Goal: Information Seeking & Learning: Learn about a topic

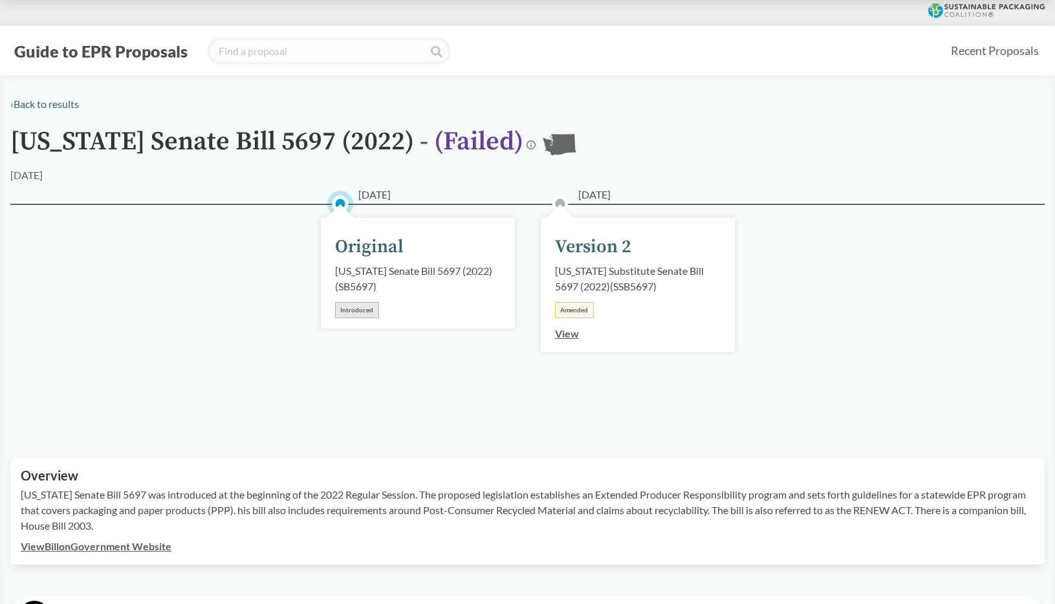
click at [317, 332] on div "[DATE] Original [US_STATE] Senate Bill 5697 (2022) ( SB5697 ) Introduced" at bounding box center [418, 316] width 220 height 160
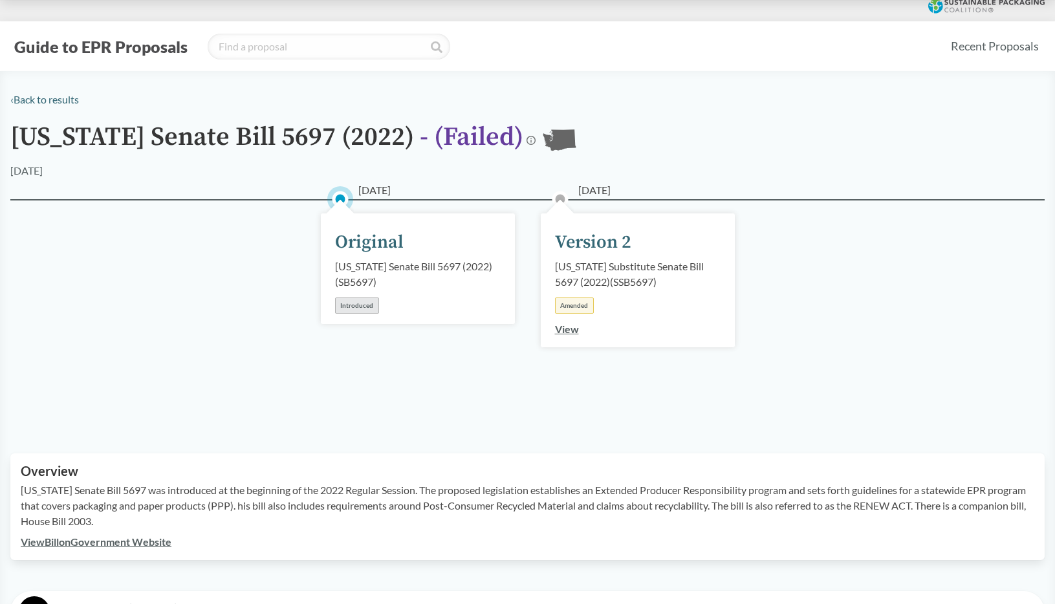
click at [78, 57] on div "Guide to EPR Proposals" at bounding box center [474, 47] width 929 height 26
click at [80, 51] on button "Guide to EPR Proposals" at bounding box center [100, 46] width 181 height 21
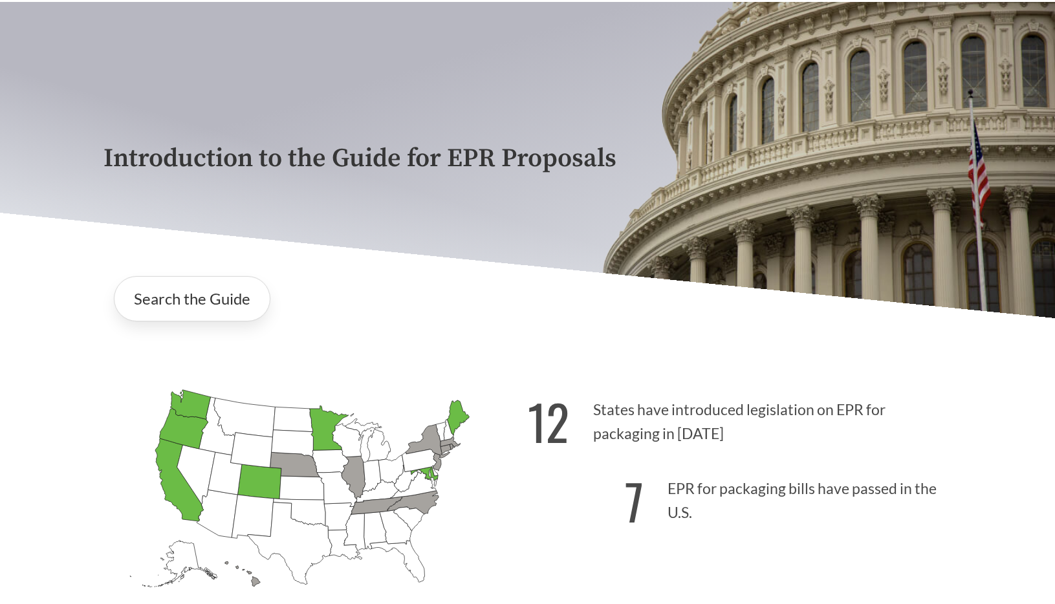
scroll to position [78, 0]
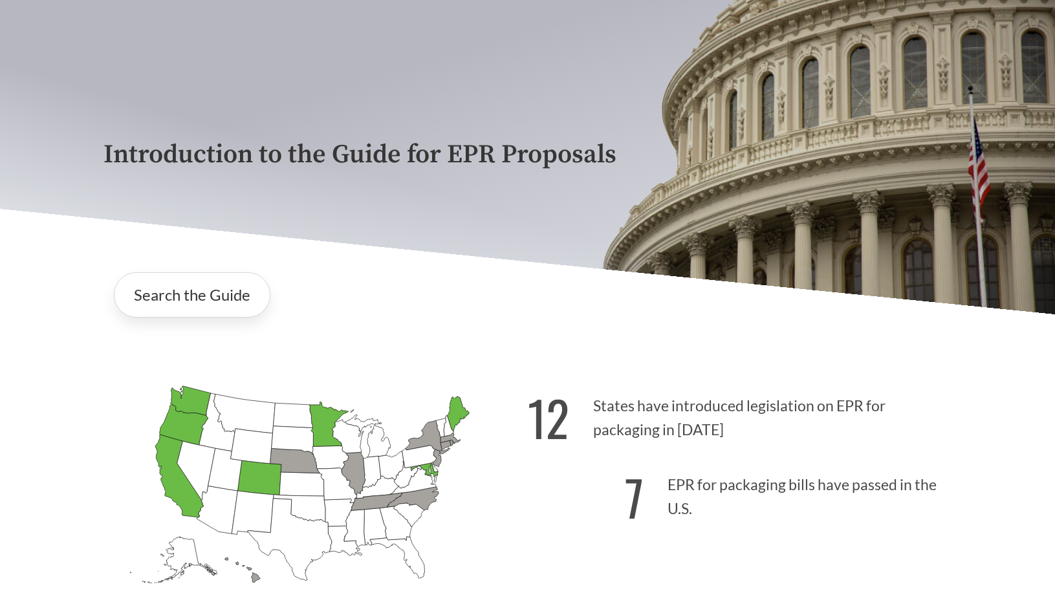
click at [188, 396] on icon "[US_STATE] Passed: 1" at bounding box center [190, 401] width 40 height 30
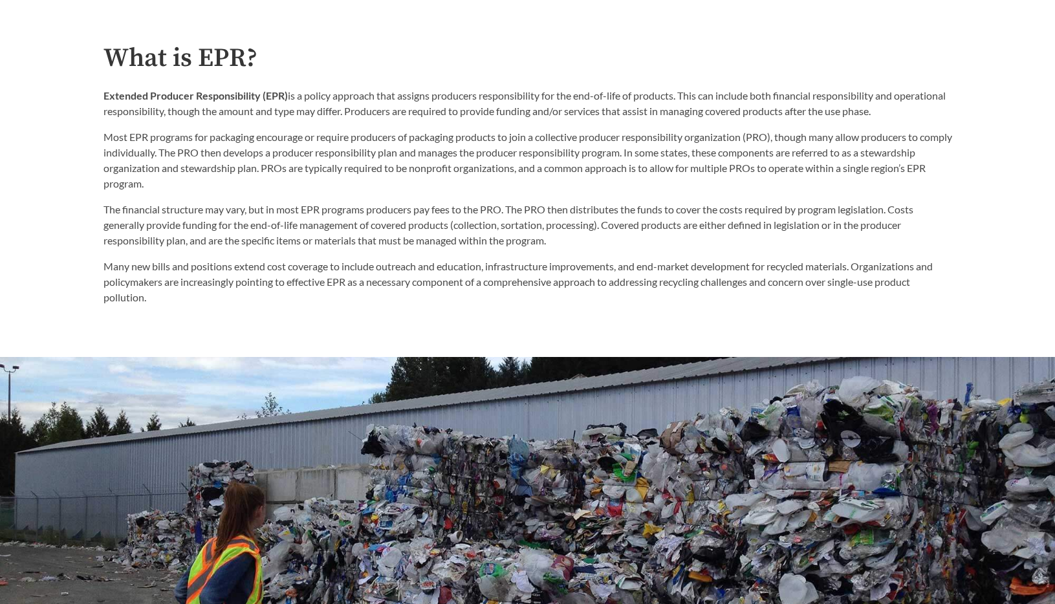
scroll to position [731, 0]
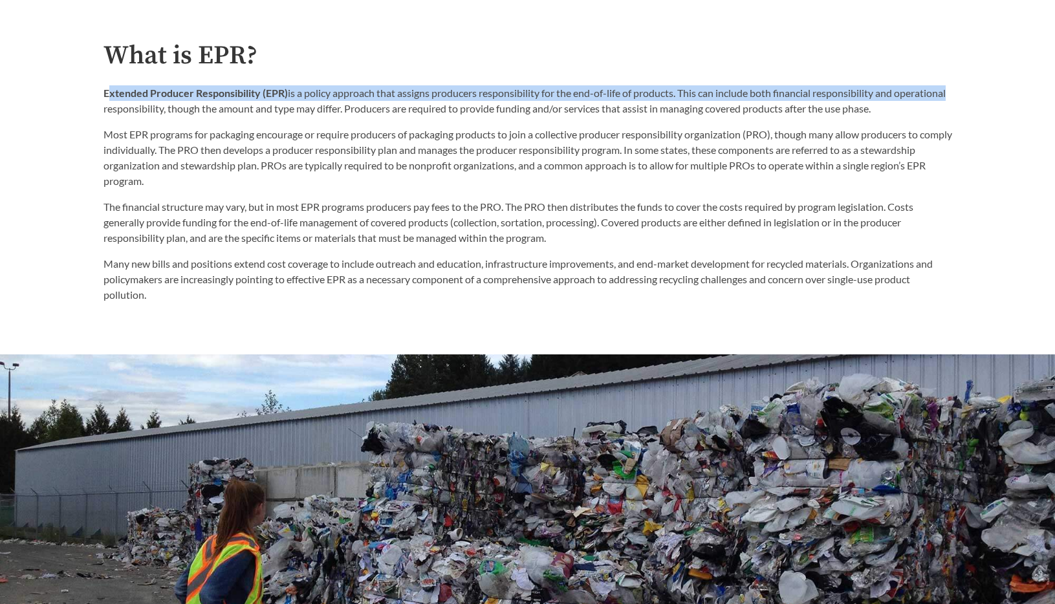
drag, startPoint x: 107, startPoint y: 97, endPoint x: 152, endPoint y: 105, distance: 45.3
click at [152, 105] on p "Extended Producer Responsibility (EPR) is a policy approach that assigns produc…" at bounding box center [527, 100] width 848 height 31
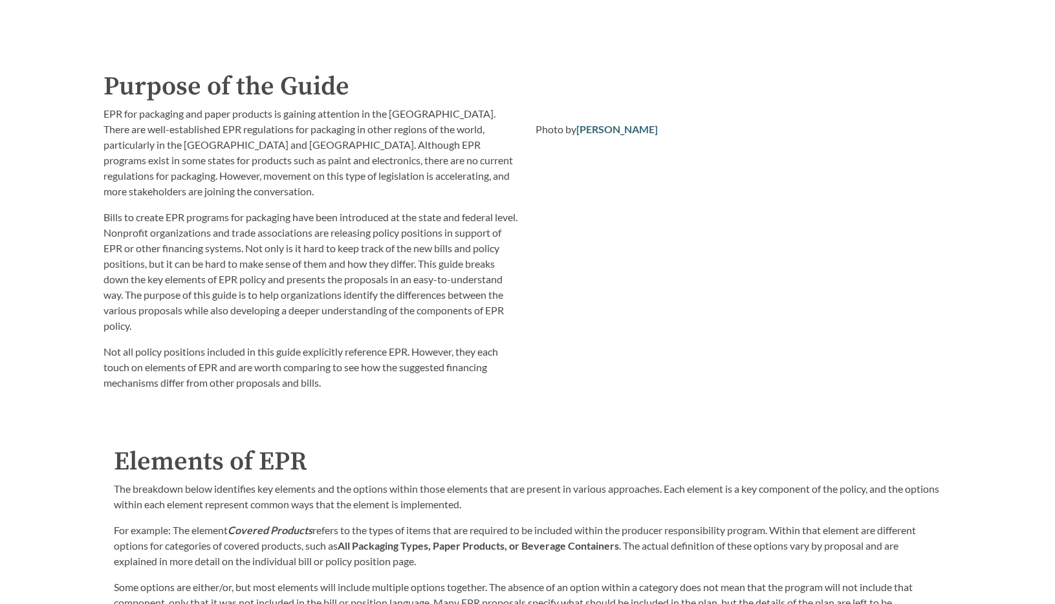
scroll to position [1383, 0]
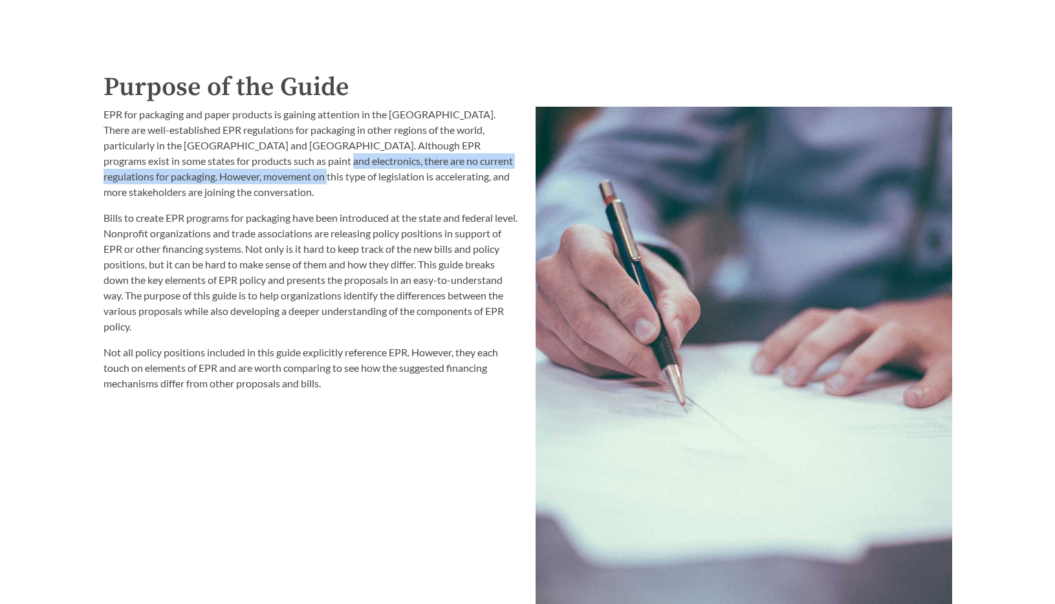
drag, startPoint x: 240, startPoint y: 167, endPoint x: 240, endPoint y: 182, distance: 14.9
click at [240, 182] on p "EPR for packaging and paper products is gaining attention in the [GEOGRAPHIC_DA…" at bounding box center [311, 153] width 416 height 93
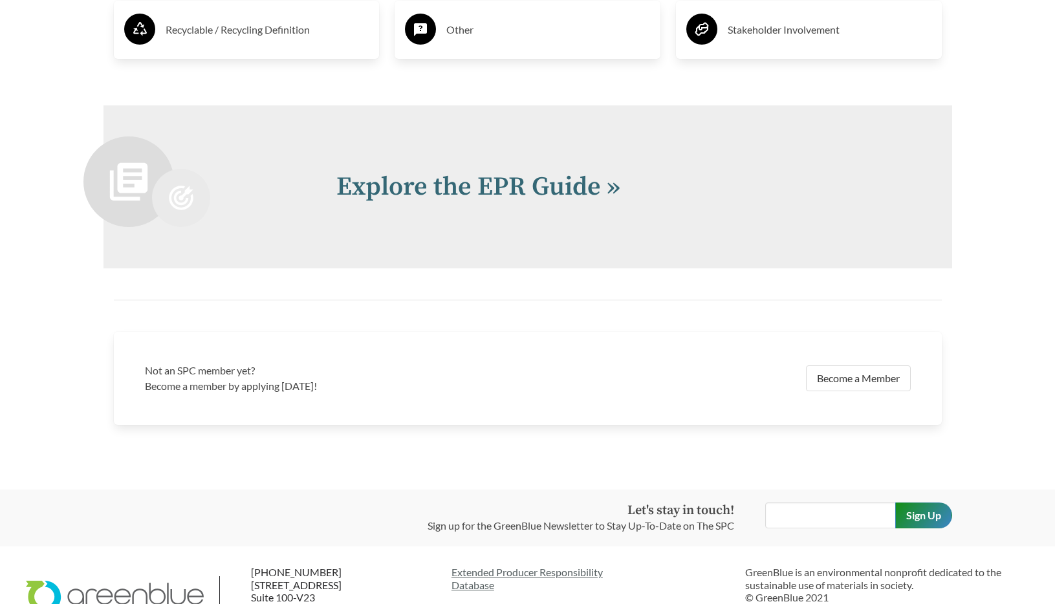
scroll to position [2751, 0]
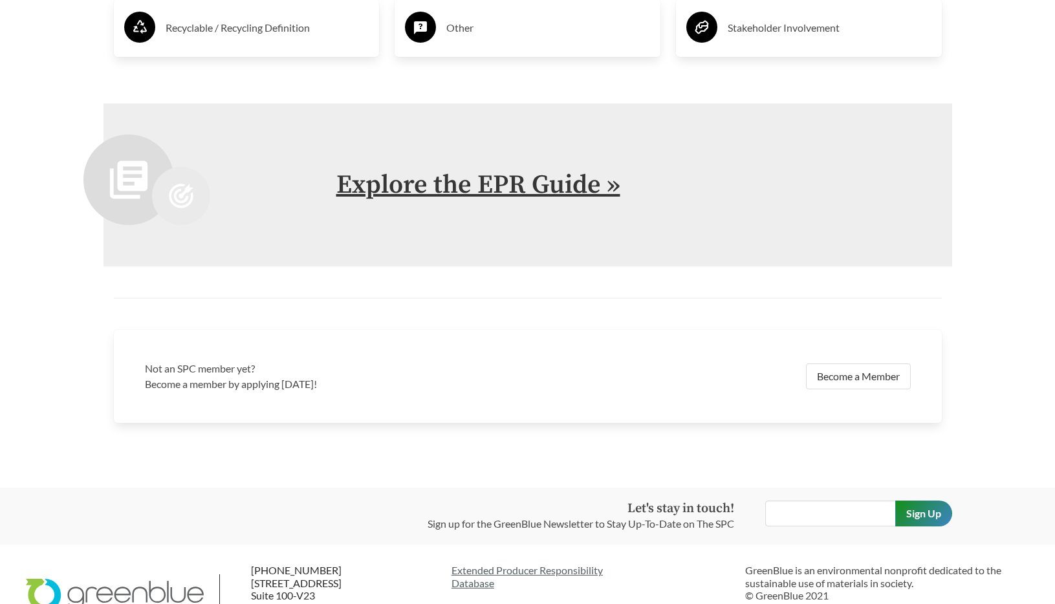
click at [374, 179] on link "Explore the EPR Guide »" at bounding box center [478, 185] width 284 height 32
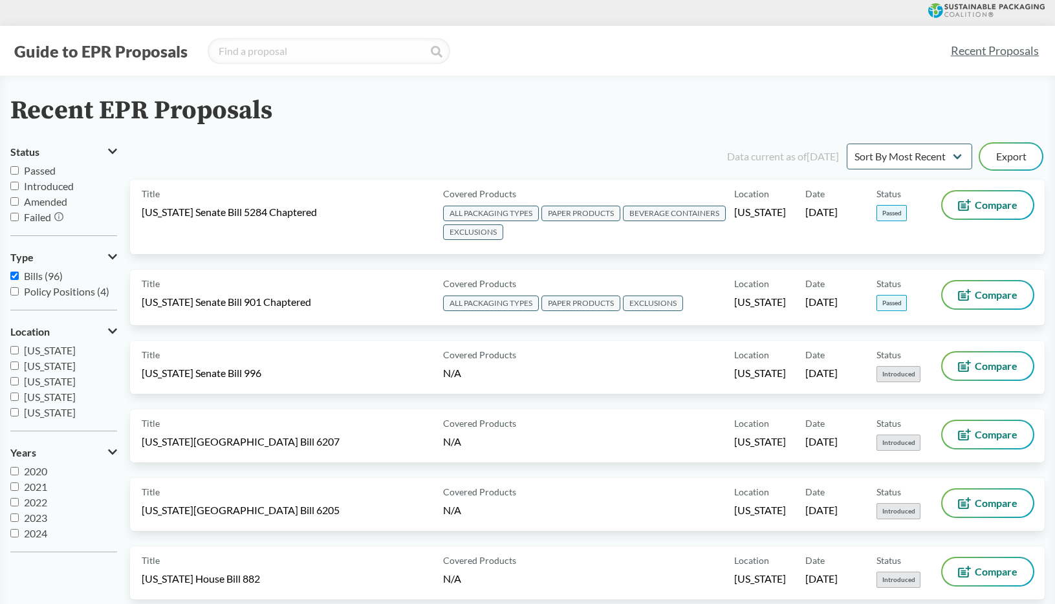
click at [38, 353] on span "[US_STATE]" at bounding box center [50, 350] width 52 height 12
click at [19, 353] on input "[US_STATE]" at bounding box center [14, 350] width 8 height 8
checkbox input "true"
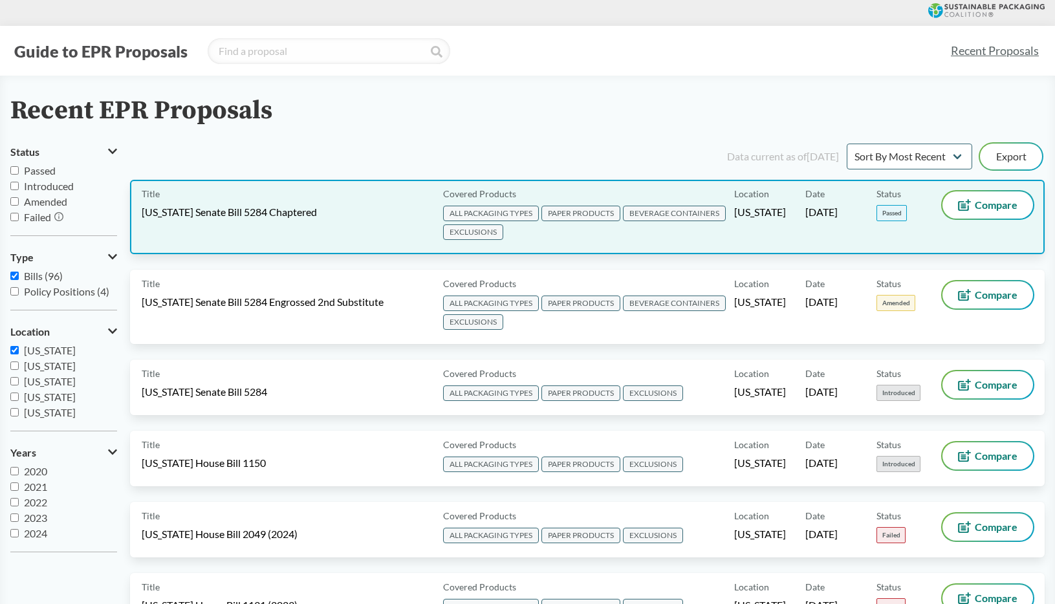
click at [232, 229] on div "Title [US_STATE] Senate Bill 5284 Chaptered" at bounding box center [290, 216] width 296 height 51
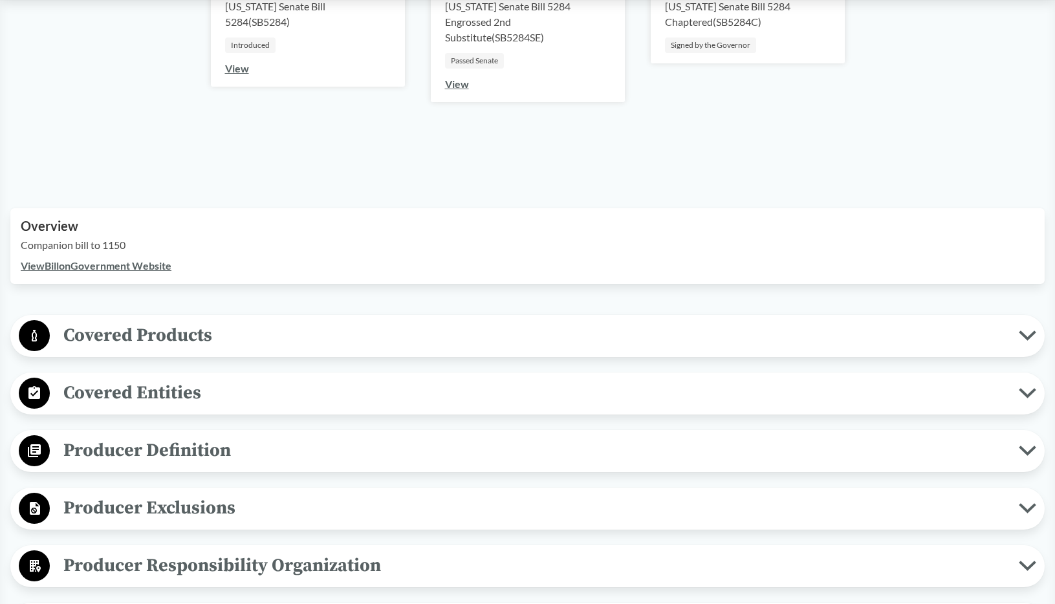
scroll to position [268, 0]
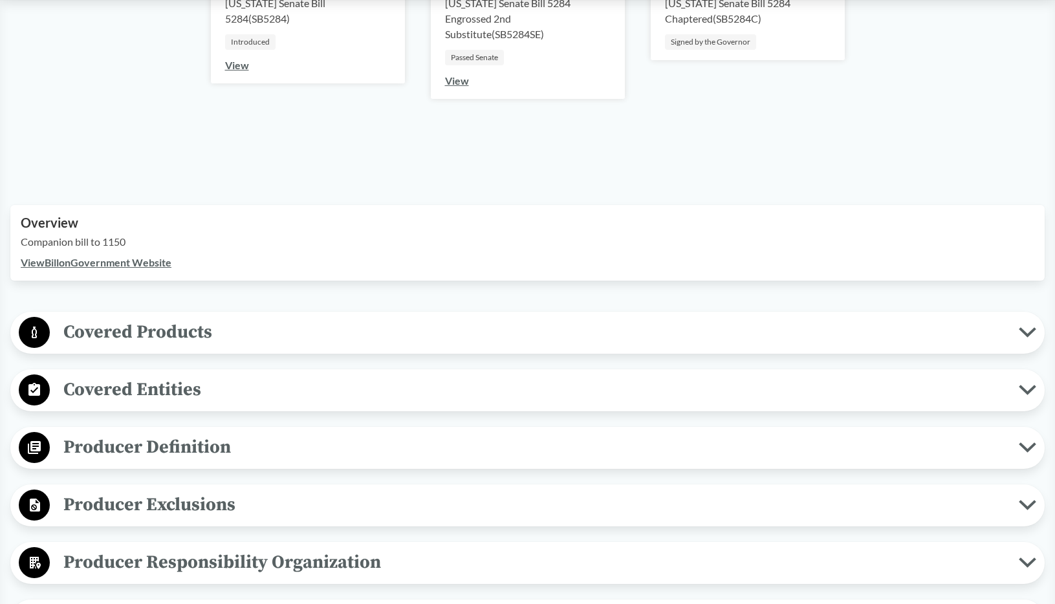
click at [319, 334] on span "Covered Products" at bounding box center [534, 332] width 969 height 29
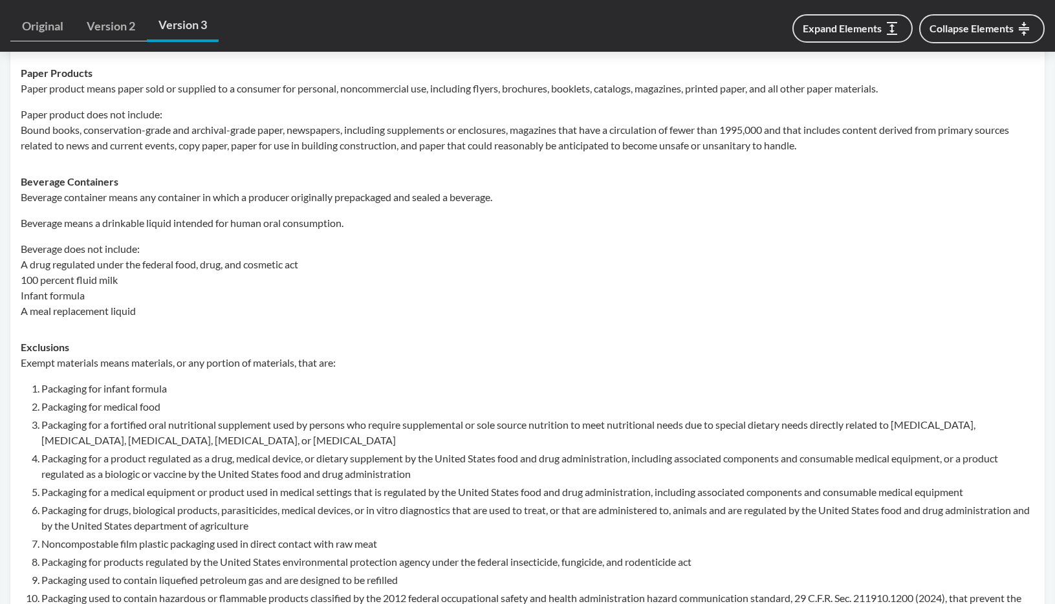
scroll to position [692, 0]
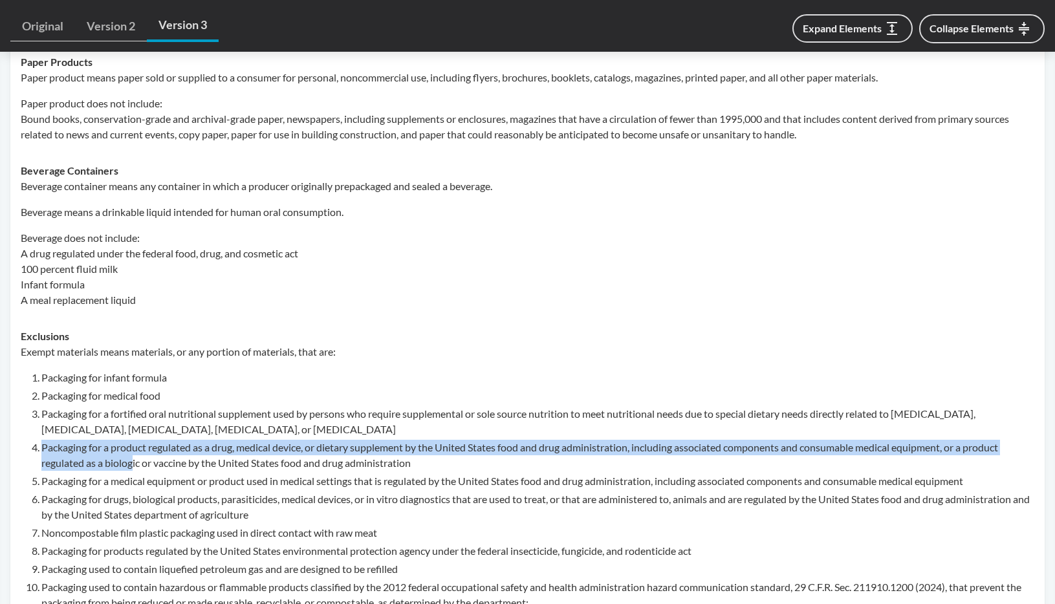
drag, startPoint x: 43, startPoint y: 450, endPoint x: 119, endPoint y: 455, distance: 75.8
click at [130, 457] on li "Packaging for a product regulated as a drug, medical device, or dietary supplem…" at bounding box center [537, 455] width 993 height 31
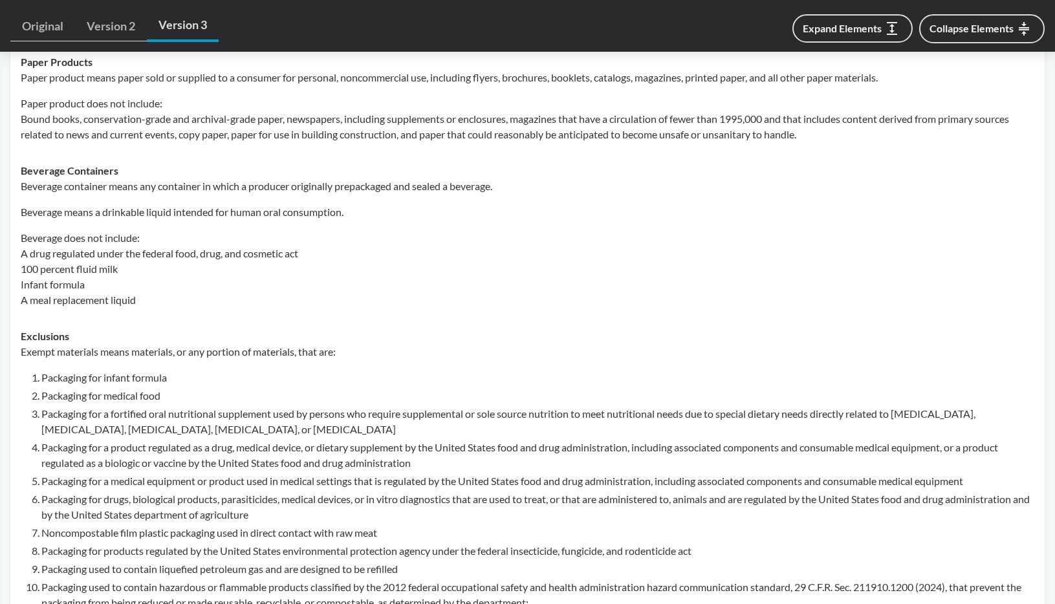
click at [118, 455] on li "Packaging for a product regulated as a drug, medical device, or dietary supplem…" at bounding box center [537, 455] width 993 height 31
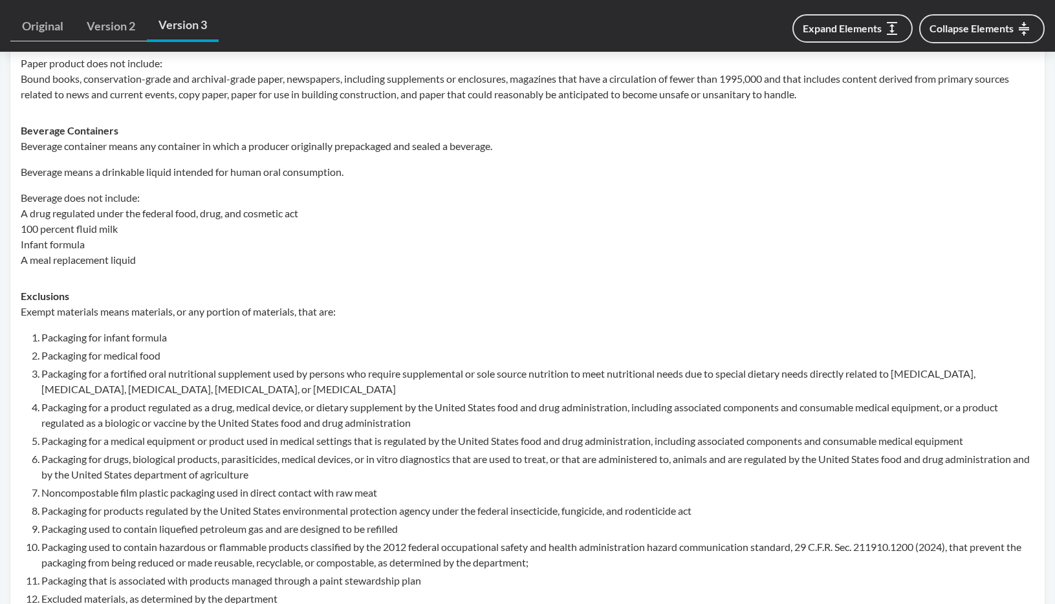
scroll to position [738, 0]
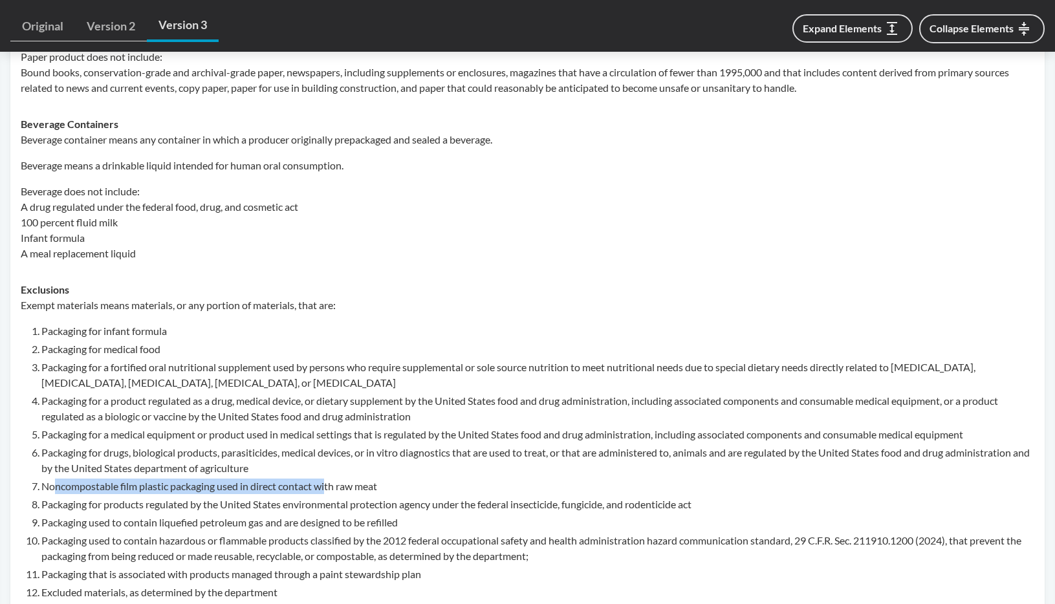
drag, startPoint x: 53, startPoint y: 484, endPoint x: 327, endPoint y: 489, distance: 273.6
click at [327, 489] on li "Noncompostable film plastic packaging used in direct contact with raw meat" at bounding box center [537, 487] width 993 height 16
drag, startPoint x: 327, startPoint y: 489, endPoint x: 273, endPoint y: 488, distance: 53.7
click at [325, 489] on li "Noncompostable film plastic packaging used in direct contact with raw meat" at bounding box center [537, 487] width 993 height 16
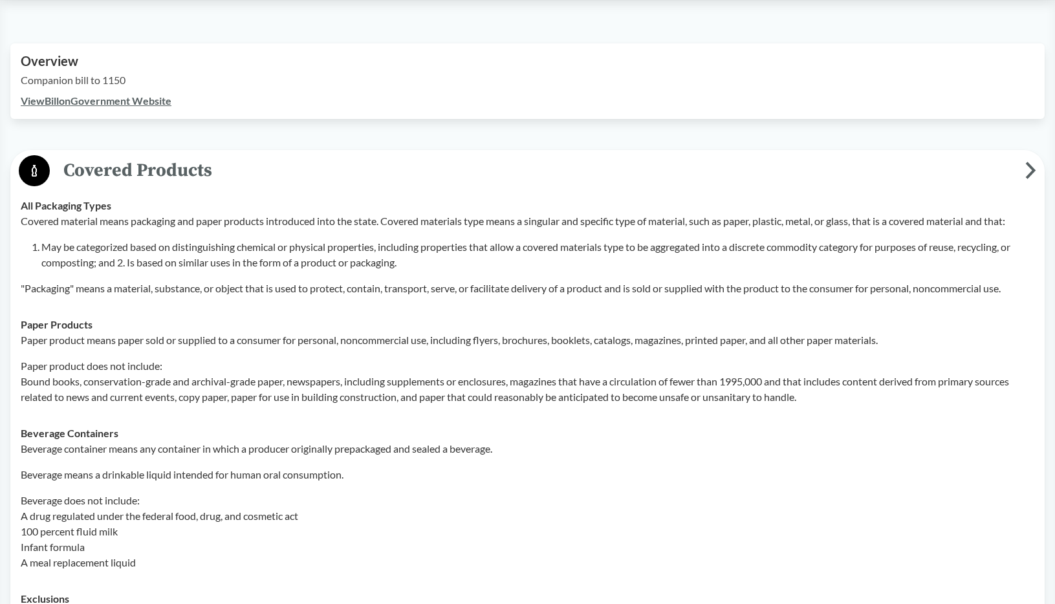
scroll to position [430, 0]
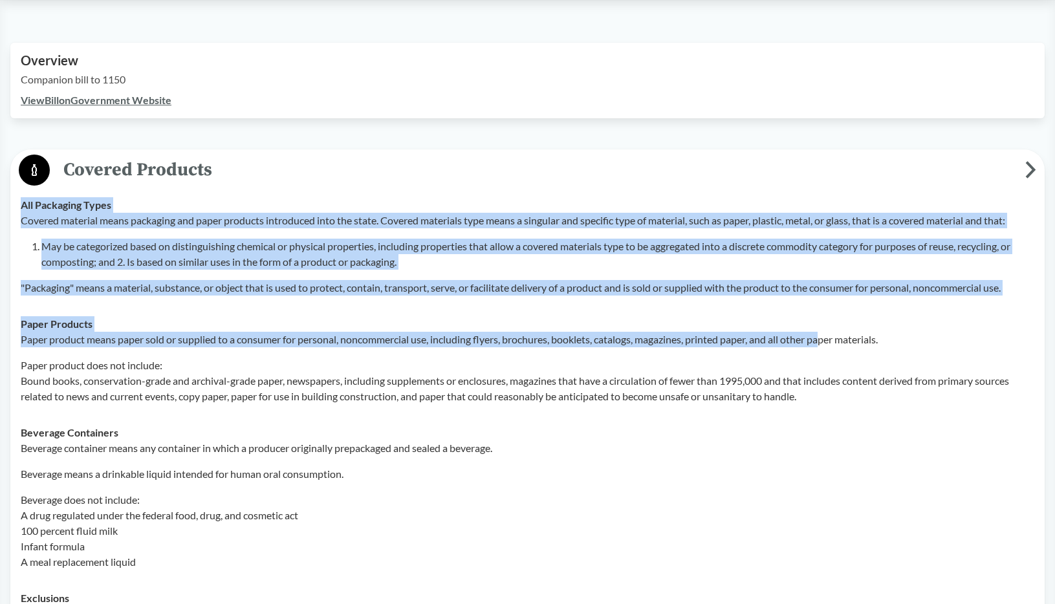
drag, startPoint x: 21, startPoint y: 204, endPoint x: 782, endPoint y: 334, distance: 772.1
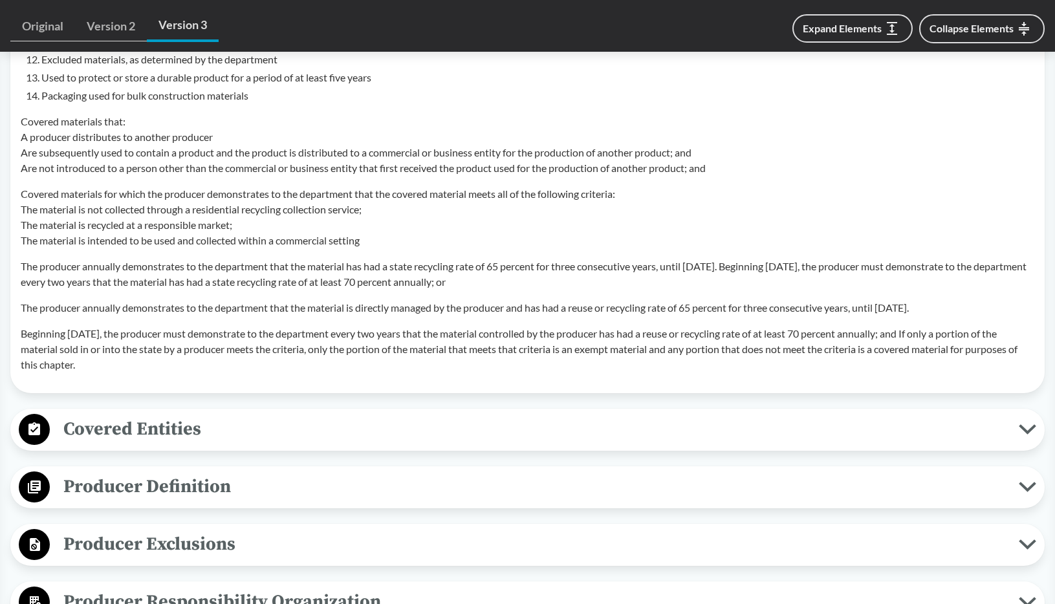
scroll to position [1272, 0]
drag, startPoint x: 140, startPoint y: 367, endPoint x: 28, endPoint y: 293, distance: 134.3
click at [28, 293] on div "Exempt materials means materials, or any portion of materials, that are: Packag…" at bounding box center [527, 68] width 1013 height 608
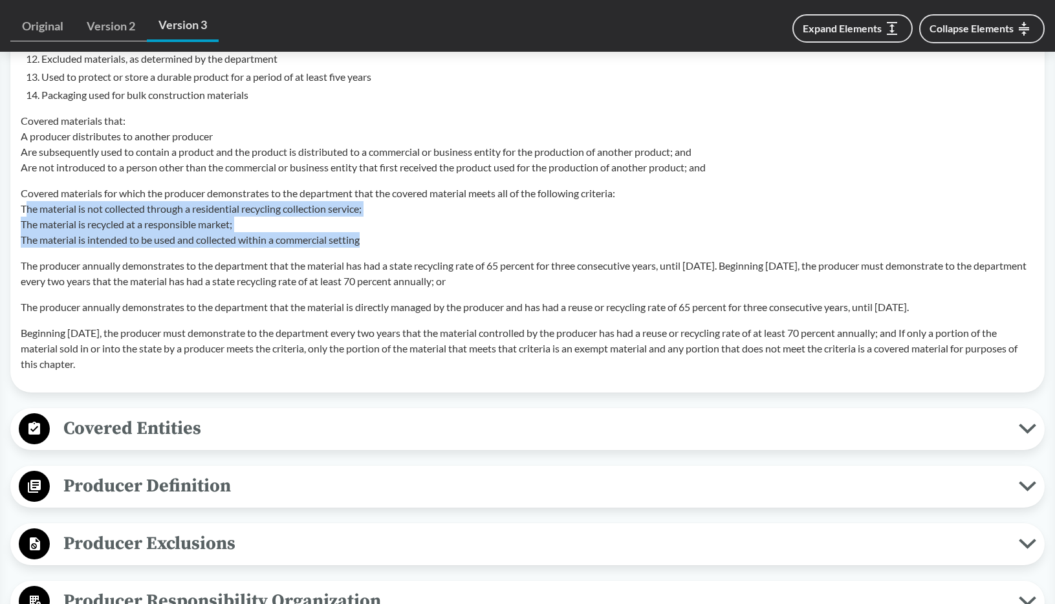
drag, startPoint x: 26, startPoint y: 206, endPoint x: 425, endPoint y: 240, distance: 400.5
click at [425, 240] on p "Covered materials for which the producer demonstrates to the department that th…" at bounding box center [527, 217] width 1013 height 62
drag, startPoint x: 425, startPoint y: 240, endPoint x: 398, endPoint y: 239, distance: 26.5
click at [424, 240] on p "Covered materials for which the producer demonstrates to the department that th…" at bounding box center [527, 217] width 1013 height 62
drag, startPoint x: 383, startPoint y: 238, endPoint x: 18, endPoint y: 210, distance: 365.8
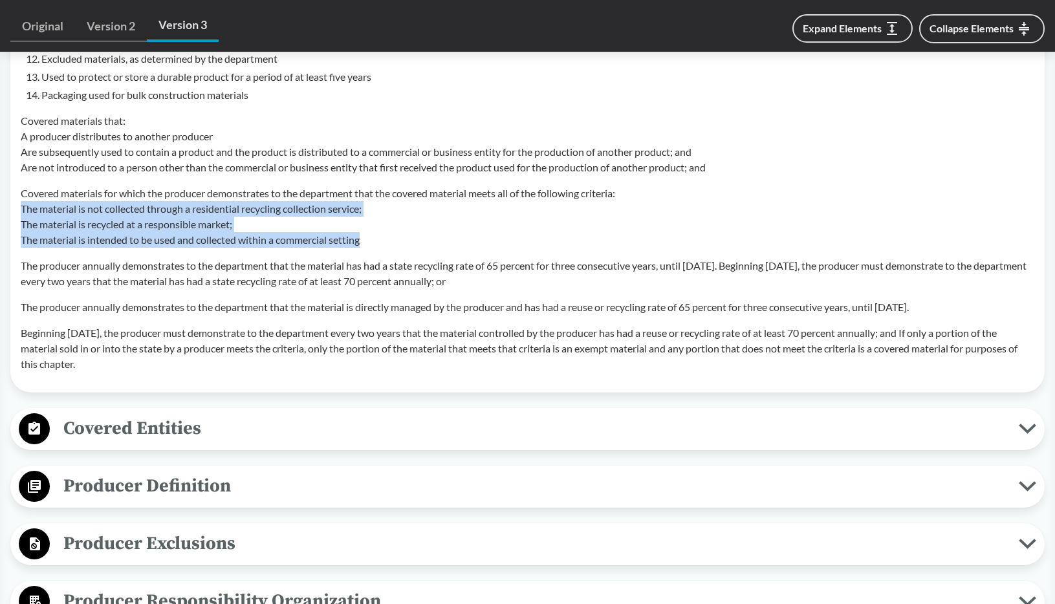
click at [18, 210] on td "Exclusions Exempt materials means materials, or any portion of materials, that …" at bounding box center [527, 60] width 1025 height 644
copy p "The material is not collected through a residential recycling collection servic…"
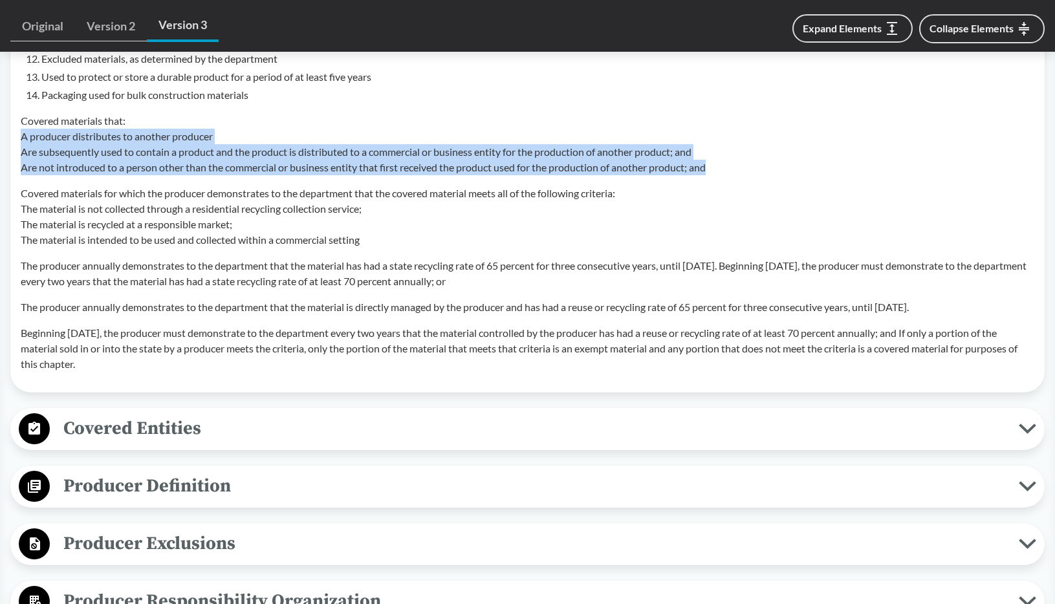
drag, startPoint x: 503, startPoint y: 158, endPoint x: 20, endPoint y: 131, distance: 483.8
click at [20, 132] on td "Exclusions Exempt materials means materials, or any portion of materials, that …" at bounding box center [527, 60] width 1025 height 644
copy p "A producer distributes to another producer Are subsequently used to contain a p…"
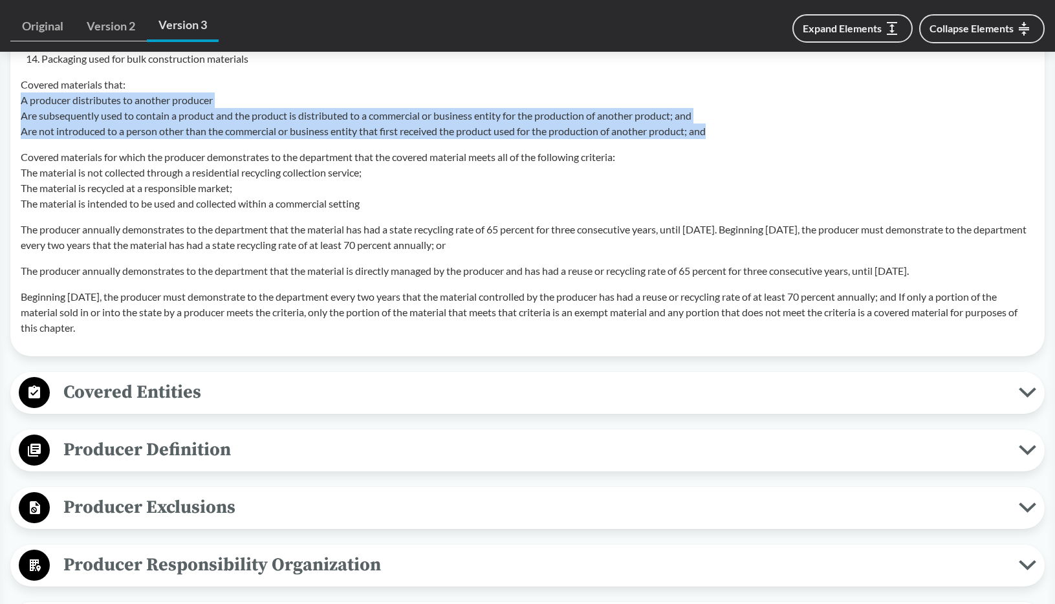
scroll to position [1309, 0]
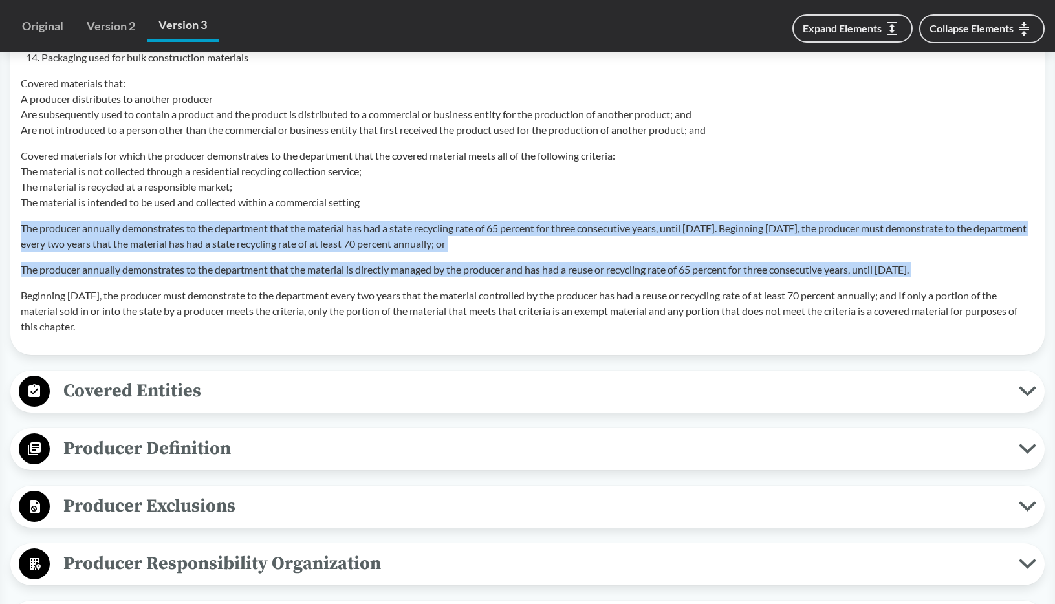
drag, startPoint x: 51, startPoint y: 226, endPoint x: 771, endPoint y: 261, distance: 721.3
click at [993, 281] on div "Exempt materials means materials, or any portion of materials, that are: Packag…" at bounding box center [527, 30] width 1013 height 608
copy div "The producer annually demonstrates to the department that the material has had …"
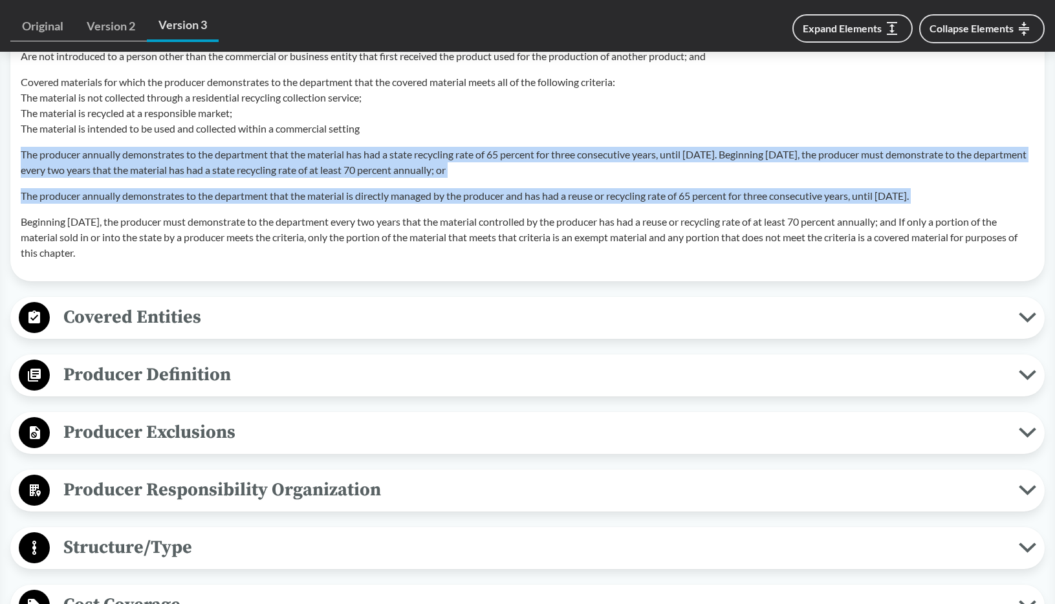
scroll to position [1384, 0]
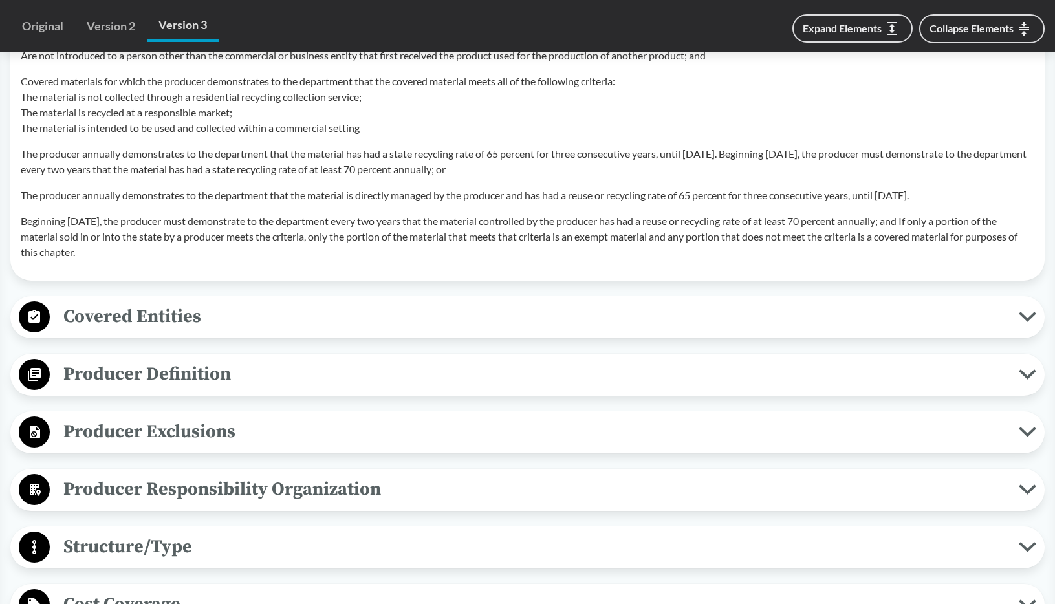
click at [466, 298] on div "Covered Entities Household/​Residential A single-family residences and multifam…" at bounding box center [527, 317] width 1034 height 42
click at [458, 310] on span "Covered Entities" at bounding box center [534, 316] width 969 height 29
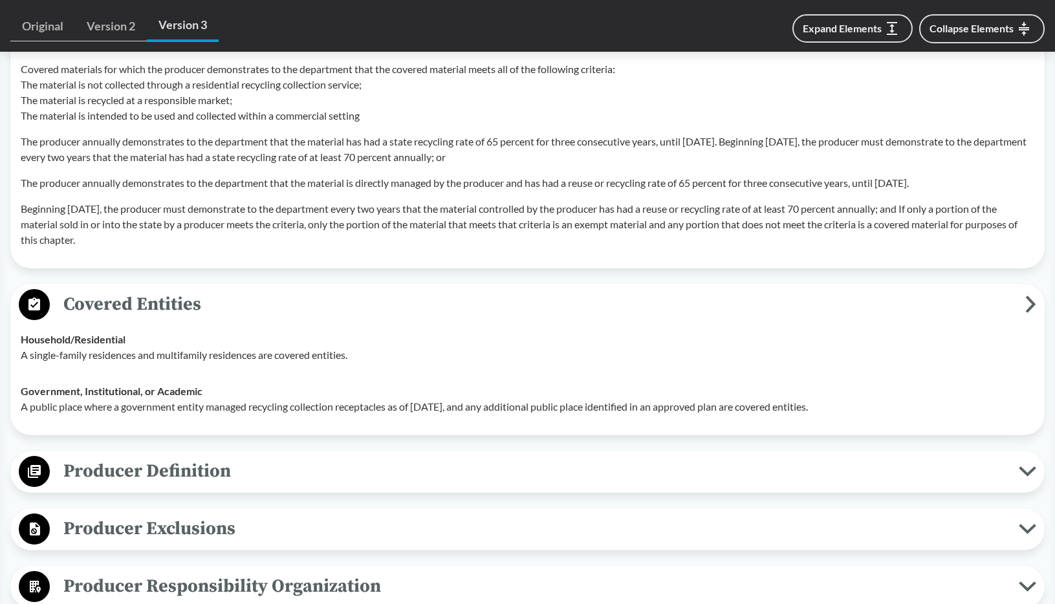
scroll to position [1386, 0]
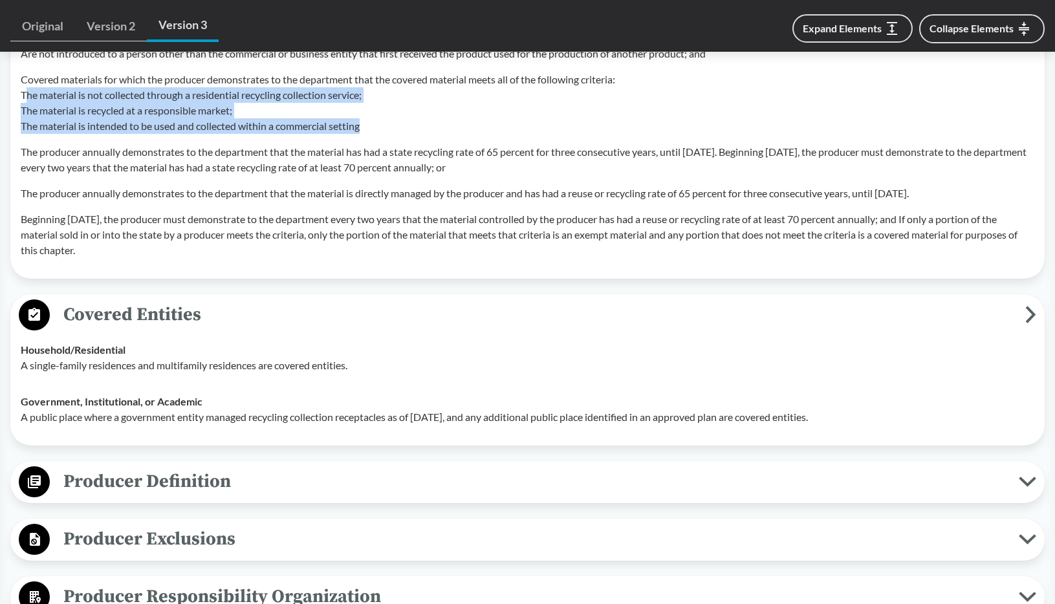
drag, startPoint x: 354, startPoint y: 123, endPoint x: 24, endPoint y: 96, distance: 331.5
click at [24, 96] on p "Covered materials for which the producer demonstrates to the department that th…" at bounding box center [527, 103] width 1013 height 62
click at [21, 96] on p "Covered materials for which the producer demonstrates to the department that th…" at bounding box center [527, 103] width 1013 height 62
copy p "The material is not collected through a residential recycling collection servic…"
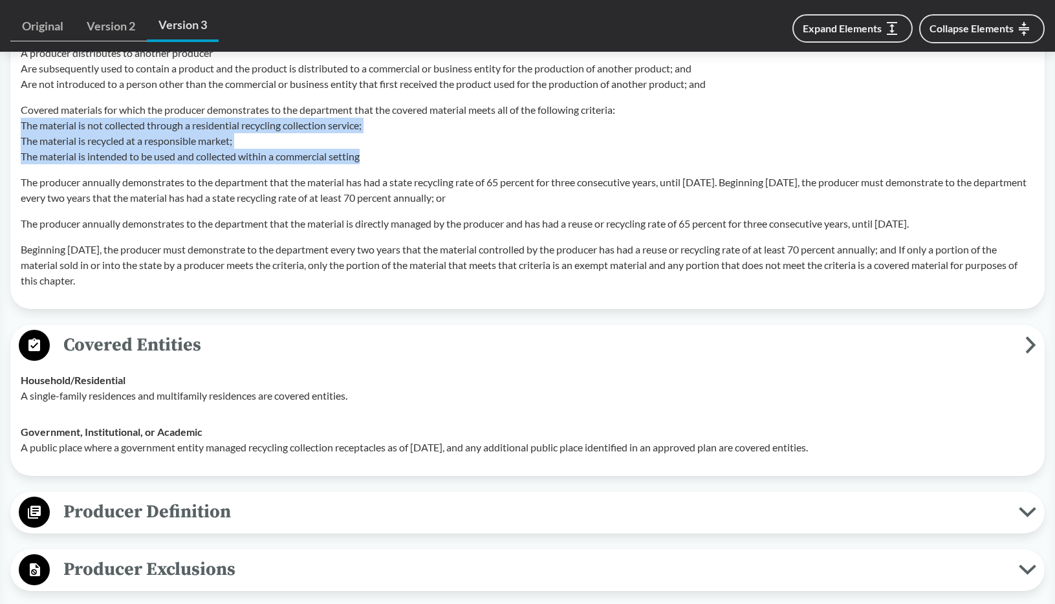
scroll to position [1353, 0]
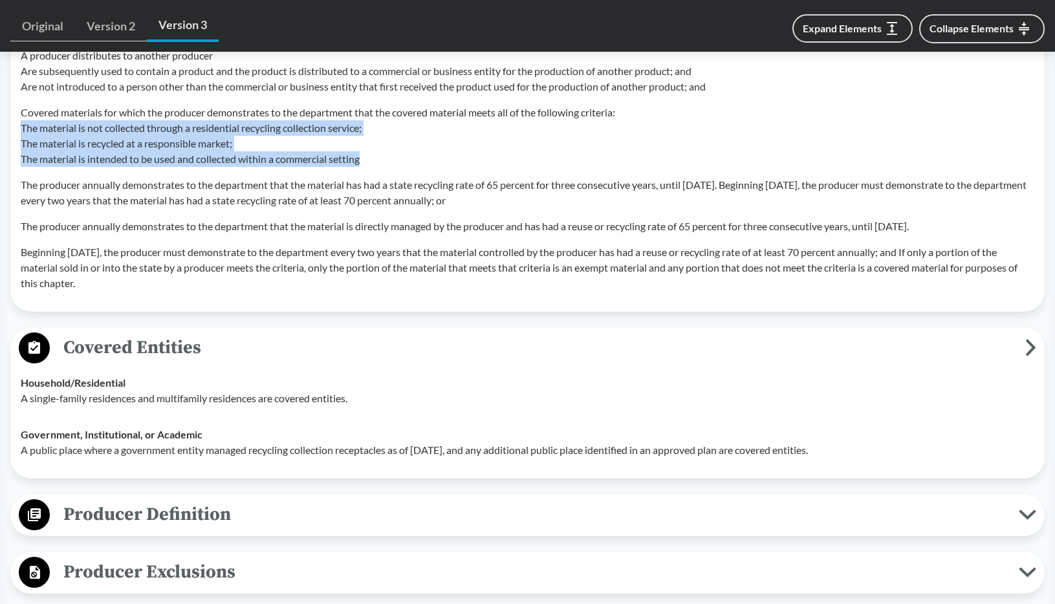
copy p "The material is not collected through a residential recycling collection servic…"
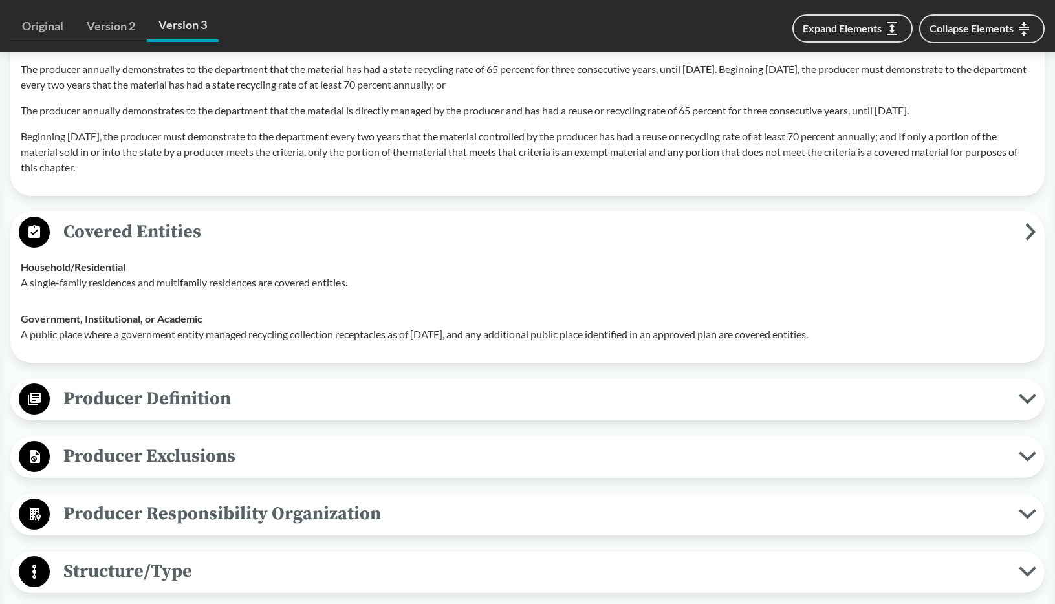
scroll to position [1472, 0]
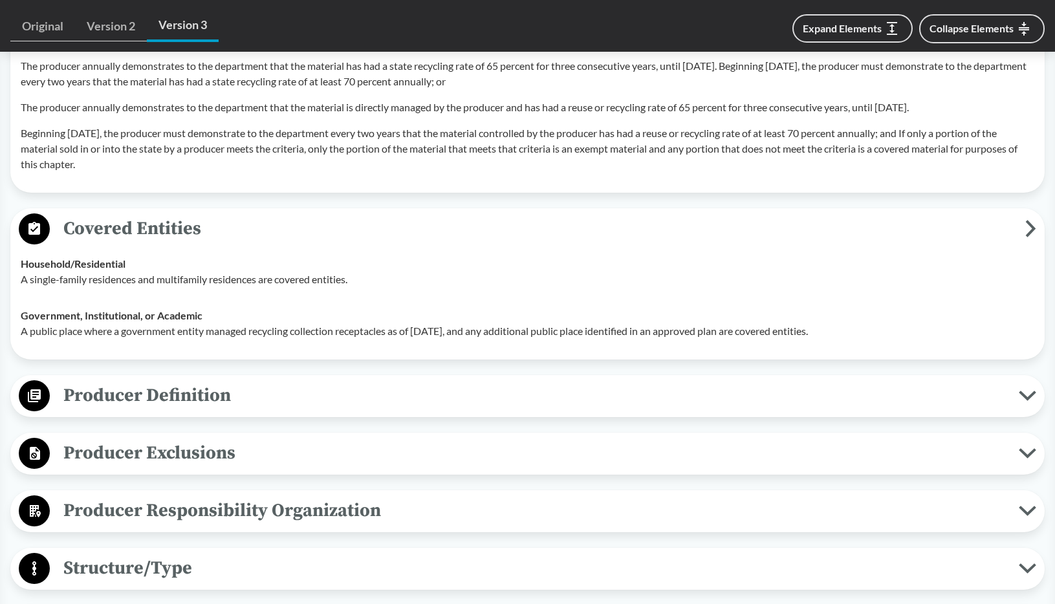
click at [33, 281] on p "A single-family residences and multifamily residences are covered entities." at bounding box center [527, 280] width 1013 height 16
drag, startPoint x: 33, startPoint y: 281, endPoint x: 230, endPoint y: 281, distance: 197.2
click at [230, 281] on p "A single-family residences and multifamily residences are covered entities." at bounding box center [527, 280] width 1013 height 16
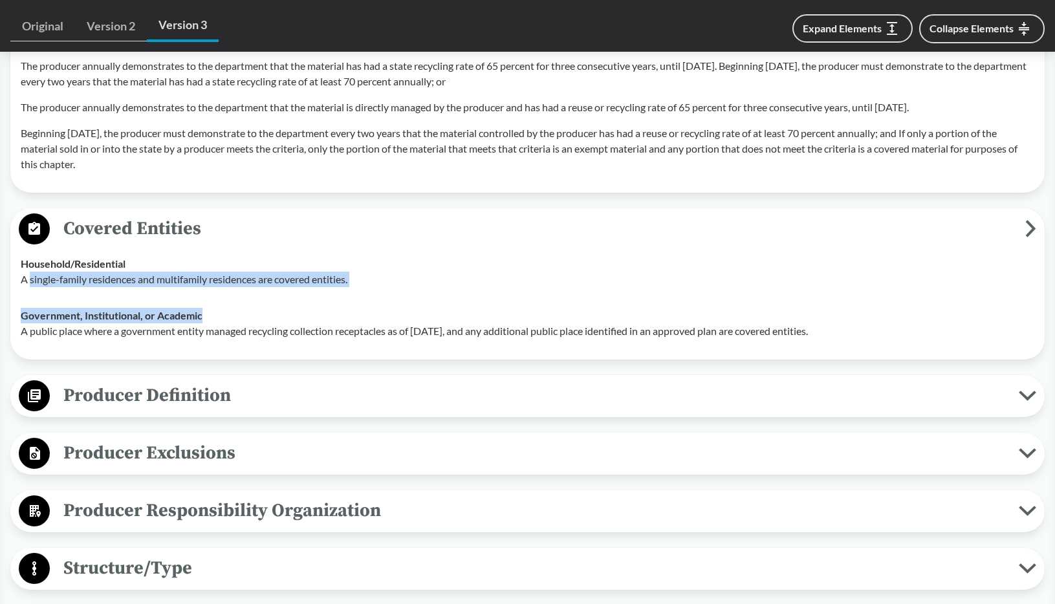
click at [196, 313] on strong "Government, Institutional, or Academic" at bounding box center [112, 315] width 182 height 12
copy tbody "single-family residences and multifamily residences are covered entities. Gover…"
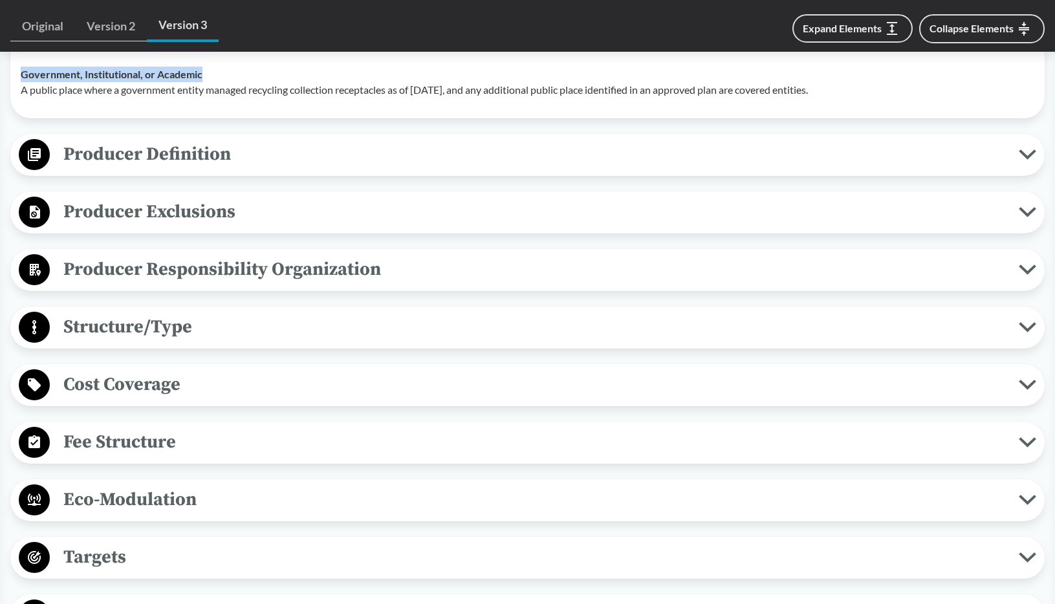
scroll to position [1731, 0]
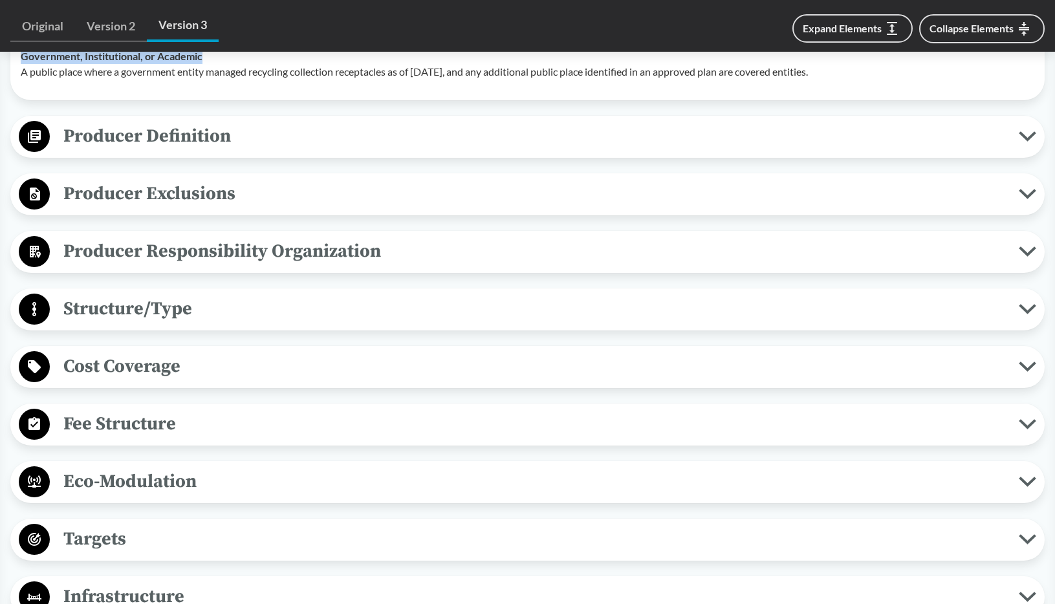
click at [324, 141] on span "Producer Definition" at bounding box center [534, 136] width 969 height 29
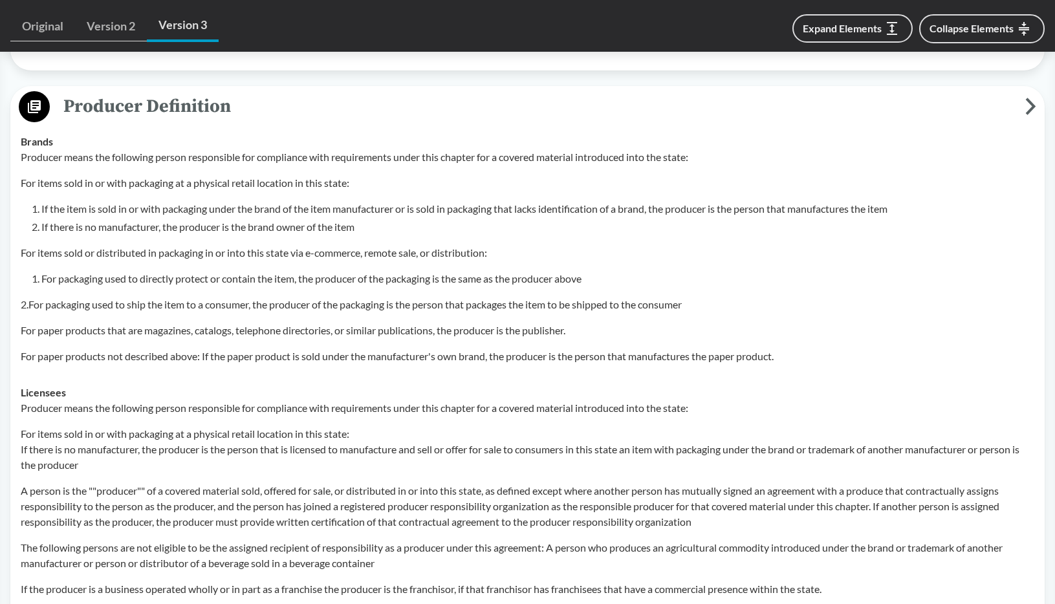
scroll to position [1777, 0]
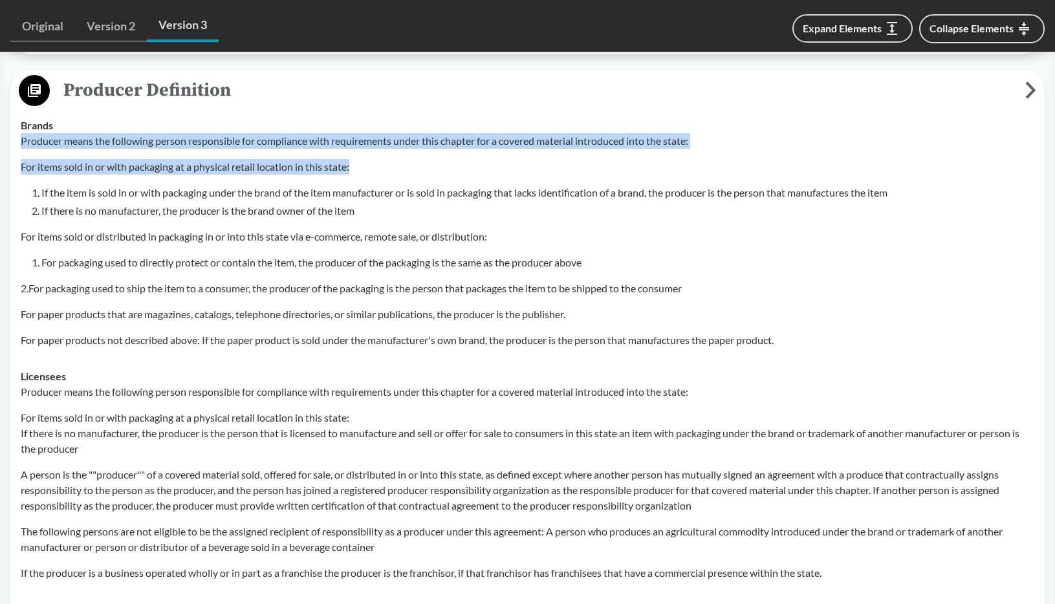
drag, startPoint x: 21, startPoint y: 144, endPoint x: 388, endPoint y: 167, distance: 367.4
click at [388, 167] on div "Producer means the following person responsible for compliance with requirement…" at bounding box center [527, 240] width 1013 height 215
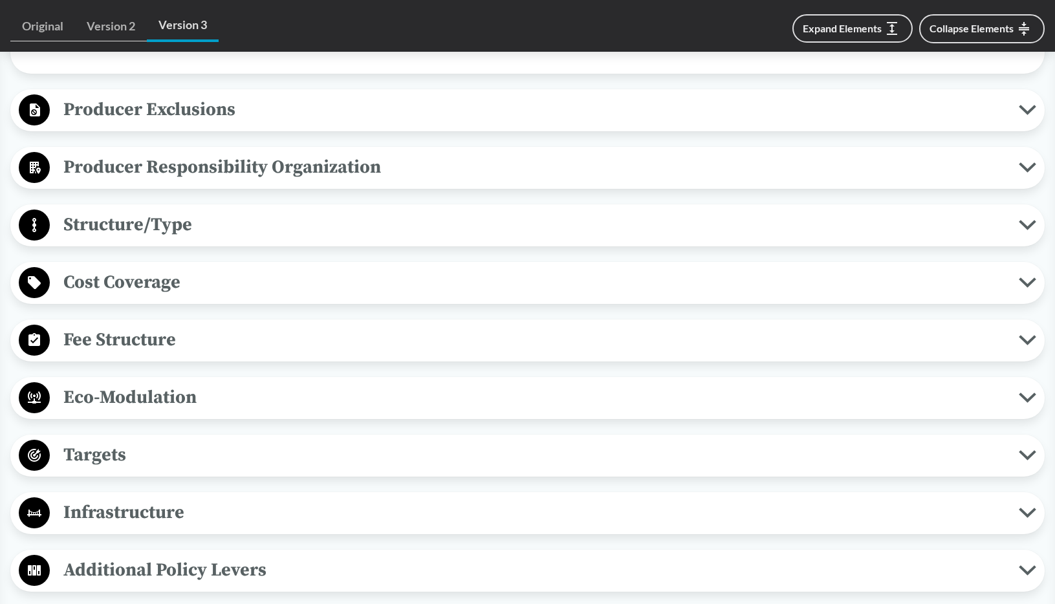
scroll to position [2541, 0]
click at [80, 401] on span "Eco-Modulation" at bounding box center [534, 396] width 969 height 29
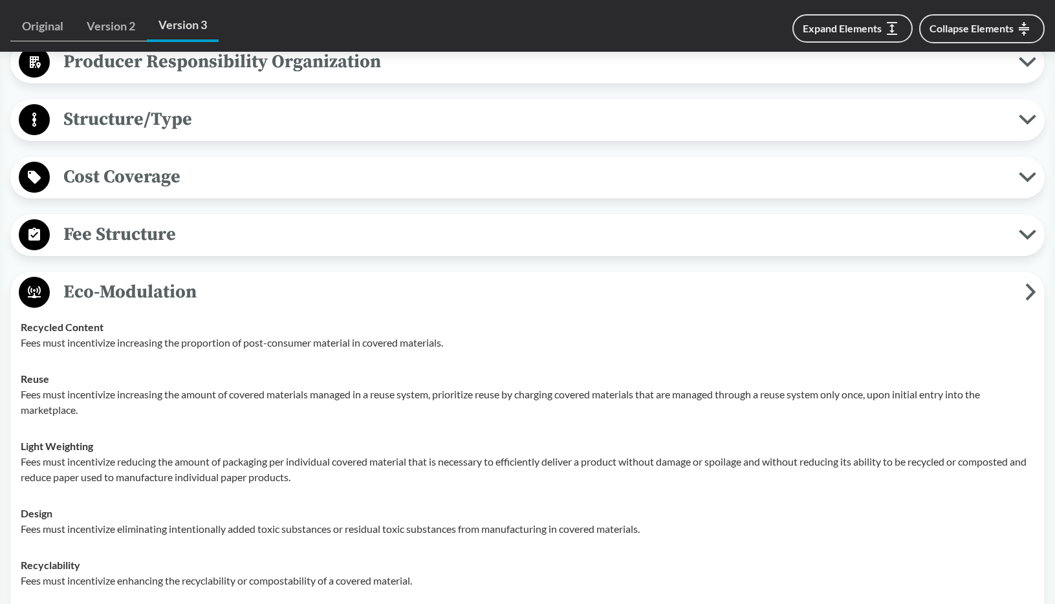
scroll to position [2651, 0]
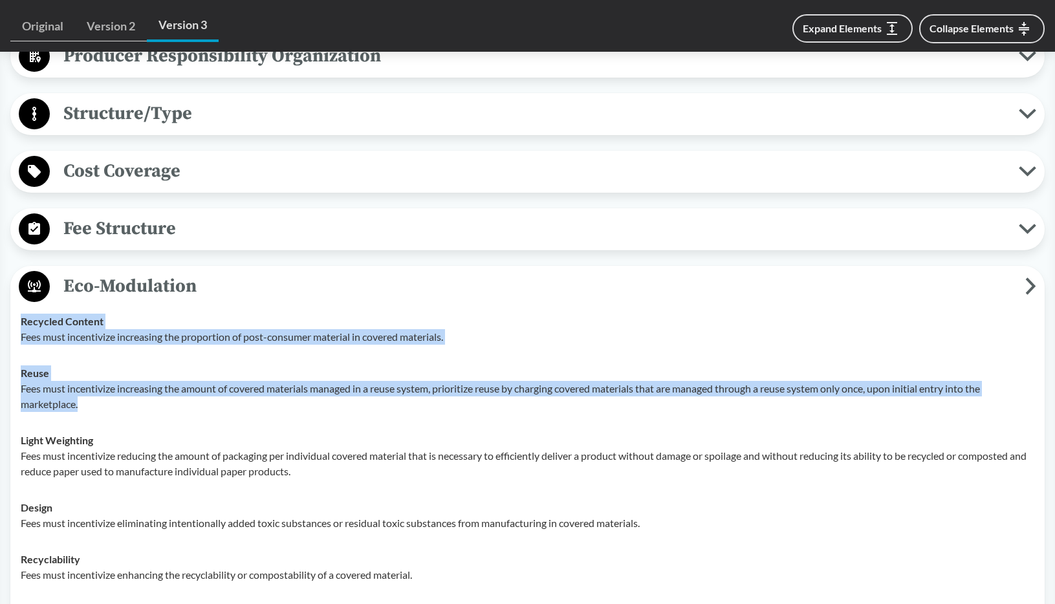
drag, startPoint x: 48, startPoint y: 321, endPoint x: 178, endPoint y: 398, distance: 151.1
click at [181, 397] on tbody "Recycled Content Fees must incentivize increasing the proportion of post-consum…" at bounding box center [527, 473] width 1025 height 341
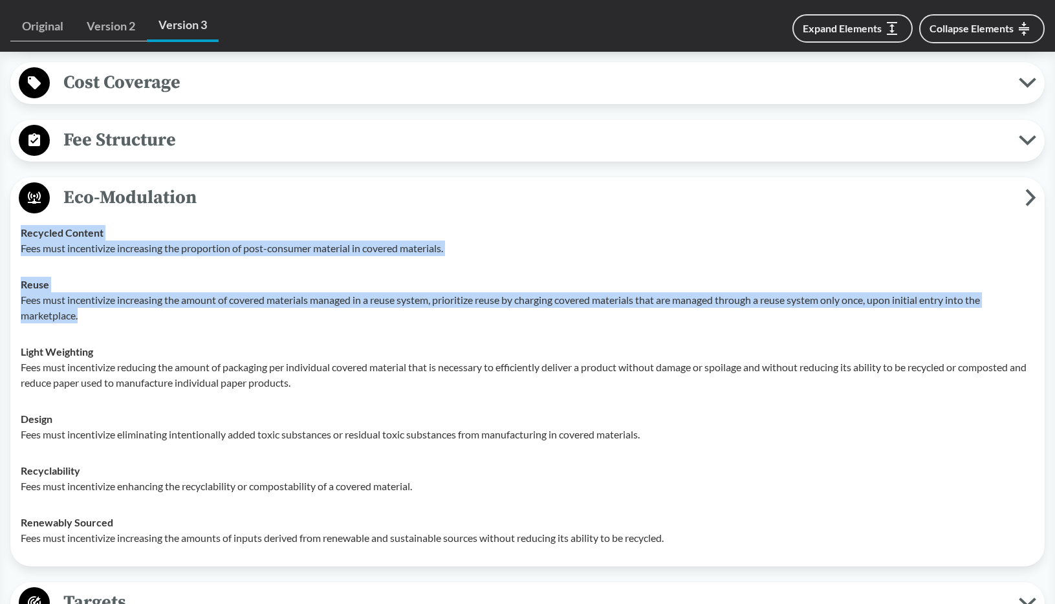
scroll to position [2757, 0]
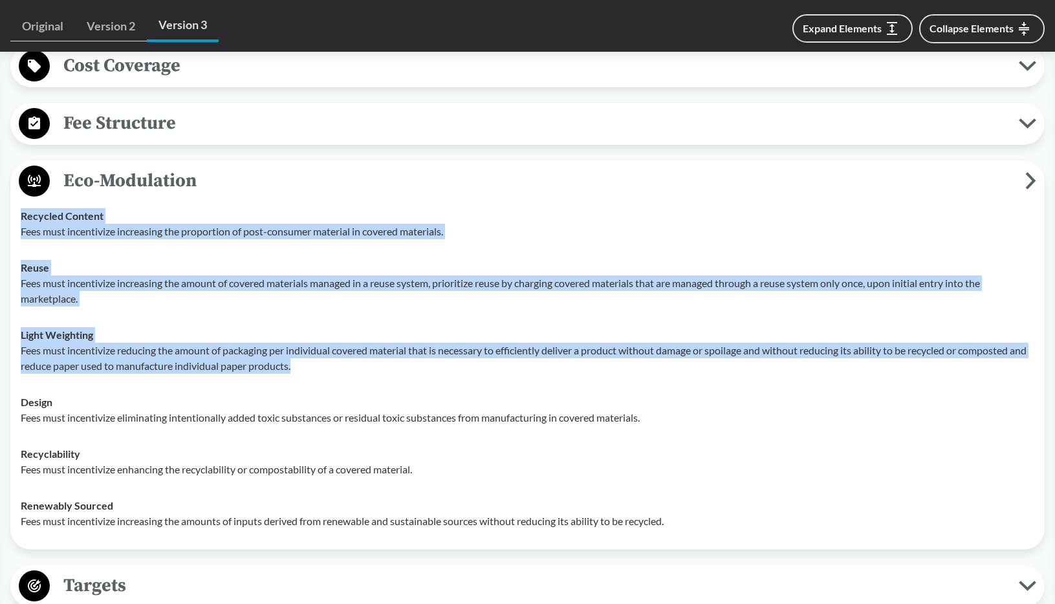
click at [313, 369] on p "Fees must incentivize reducing the amount of packaging per individual covered m…" at bounding box center [527, 358] width 1013 height 31
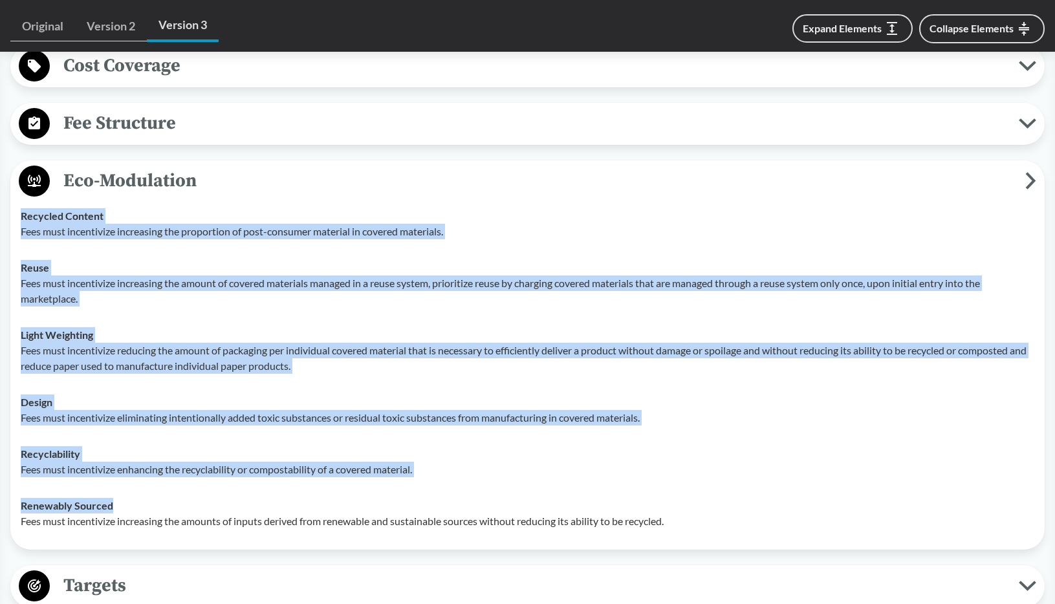
click at [142, 500] on div "Renewably Sourced Fees must incentivize increasing the amounts of inputs derive…" at bounding box center [527, 513] width 1013 height 31
copy tbody "Recycled Content Fees must incentivize increasing the proportion of post-consum…"
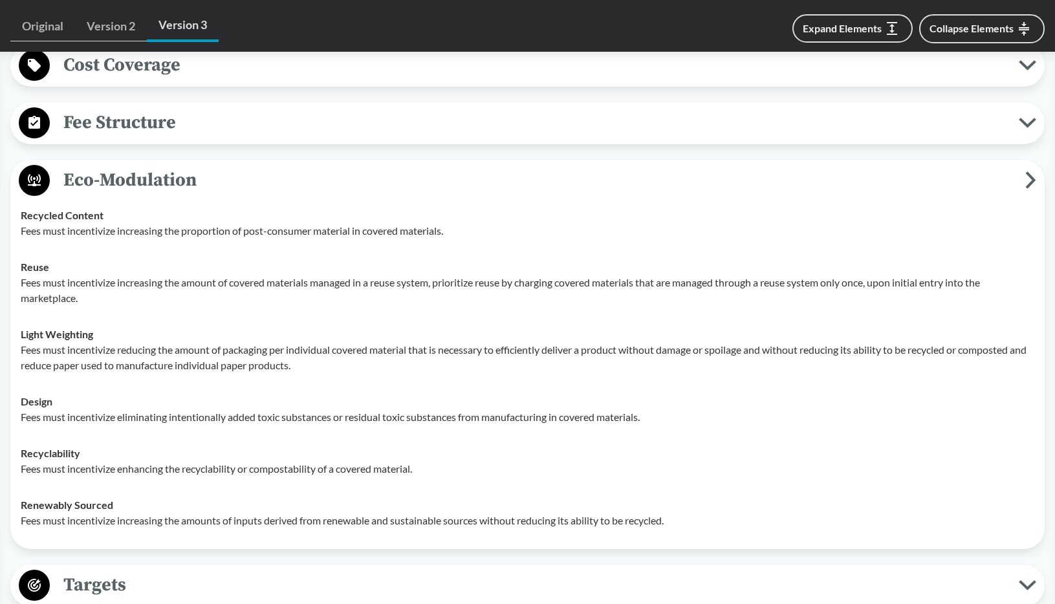
click at [185, 417] on p "Fees must incentivize eliminating intentionally added toxic substances or resid…" at bounding box center [527, 417] width 1013 height 16
drag, startPoint x: 185, startPoint y: 417, endPoint x: 155, endPoint y: 416, distance: 30.4
click at [180, 418] on p "Fees must incentivize eliminating intentionally added toxic substances or resid…" at bounding box center [527, 417] width 1013 height 16
click at [151, 416] on p "Fees must incentivize eliminating intentionally added toxic substances or resid…" at bounding box center [527, 417] width 1013 height 16
drag, startPoint x: 151, startPoint y: 416, endPoint x: 292, endPoint y: 421, distance: 140.4
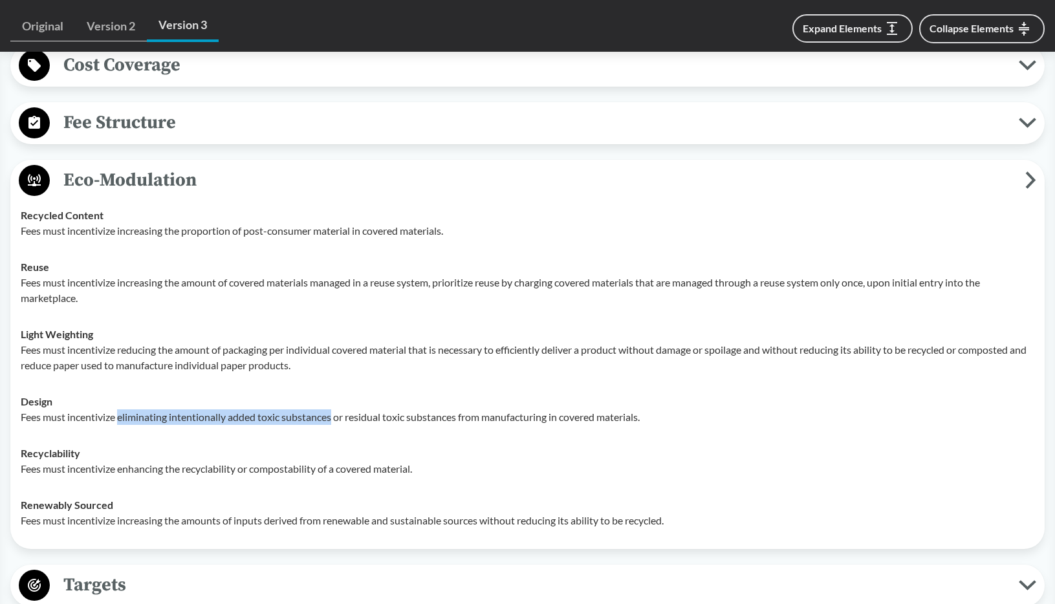
click at [292, 421] on p "Fees must incentivize eliminating intentionally added toxic substances or resid…" at bounding box center [527, 417] width 1013 height 16
